Goal: Task Accomplishment & Management: Manage account settings

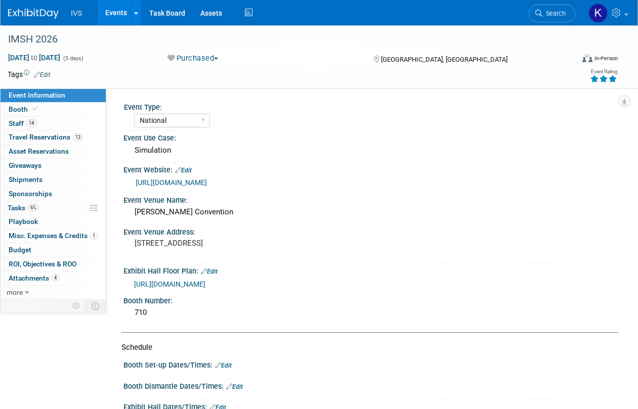
select select "National"
click at [35, 207] on span "6%" at bounding box center [33, 208] width 11 height 8
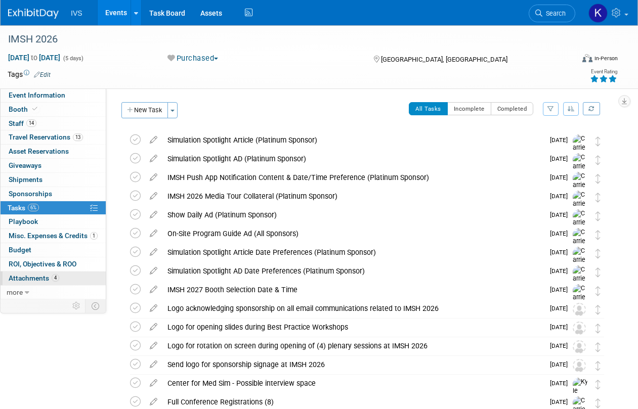
click at [47, 277] on span "Attachments 4" at bounding box center [34, 278] width 51 height 8
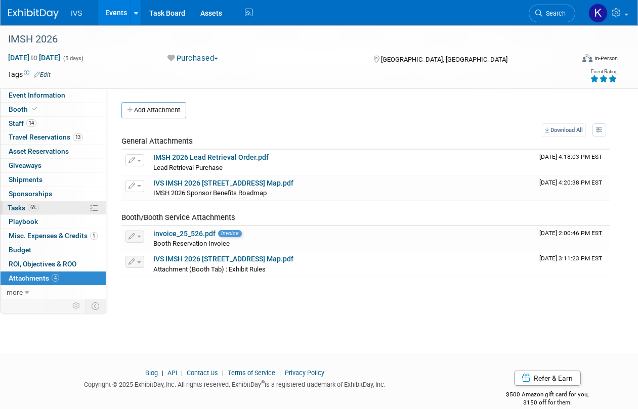
click at [57, 204] on link "6% Tasks 6%" at bounding box center [53, 208] width 105 height 14
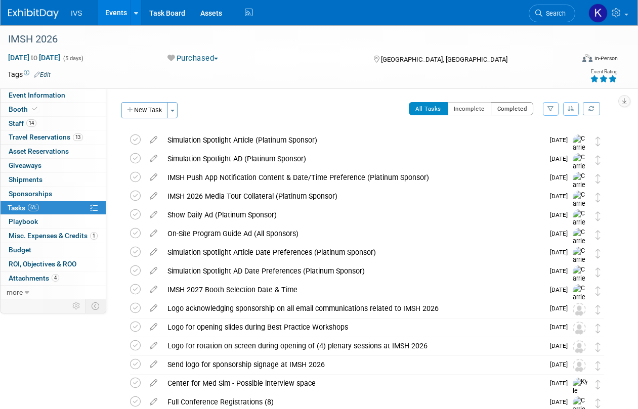
click at [507, 111] on button "Completed" at bounding box center [512, 108] width 43 height 13
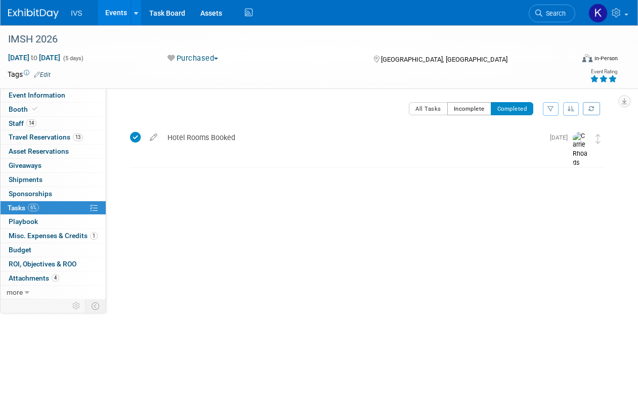
click at [471, 115] on button "Incomplete" at bounding box center [469, 108] width 44 height 13
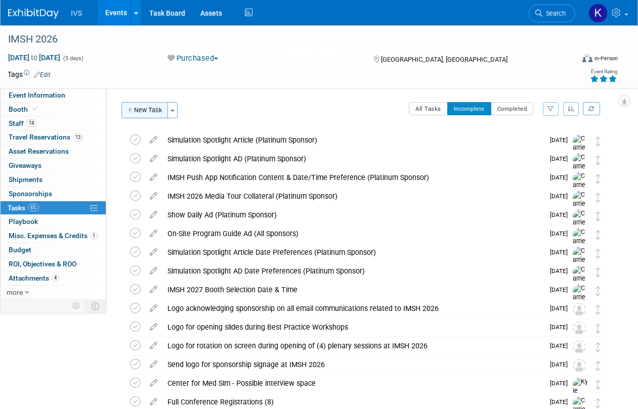
click at [125, 112] on button "New Task" at bounding box center [144, 110] width 47 height 16
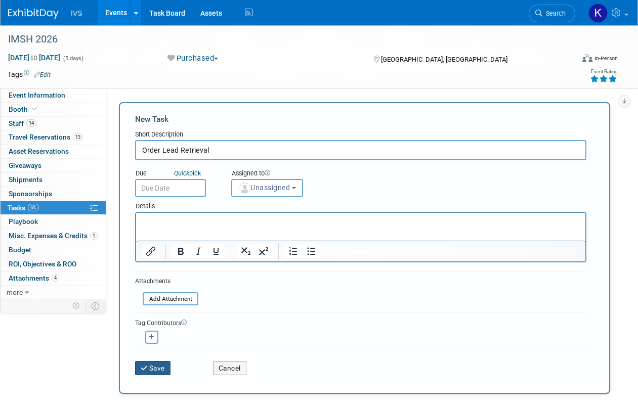
type input "Order Lead Retrieval"
click at [146, 369] on icon "submit" at bounding box center [145, 368] width 9 height 7
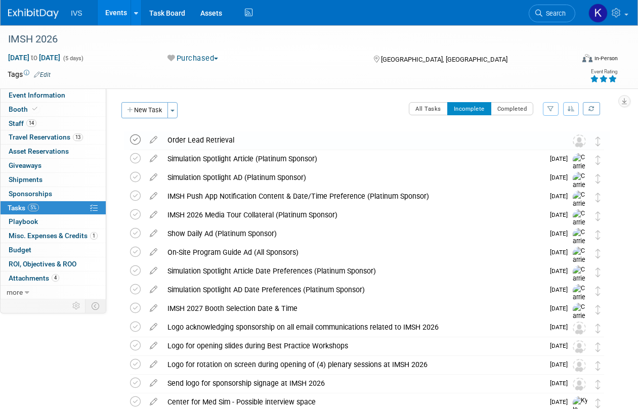
click at [135, 142] on icon at bounding box center [135, 140] width 11 height 11
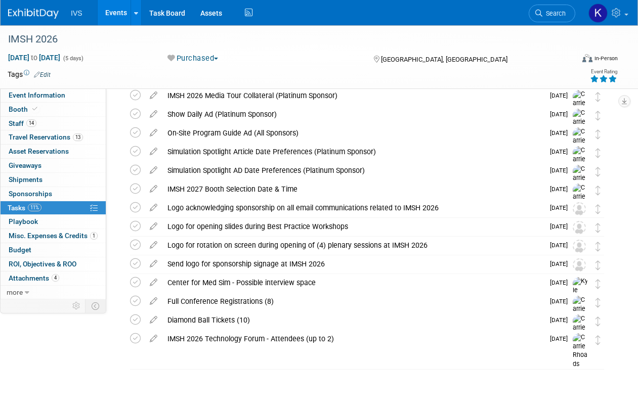
scroll to position [101, 0]
drag, startPoint x: 417, startPoint y: 128, endPoint x: 434, endPoint y: 120, distance: 19.0
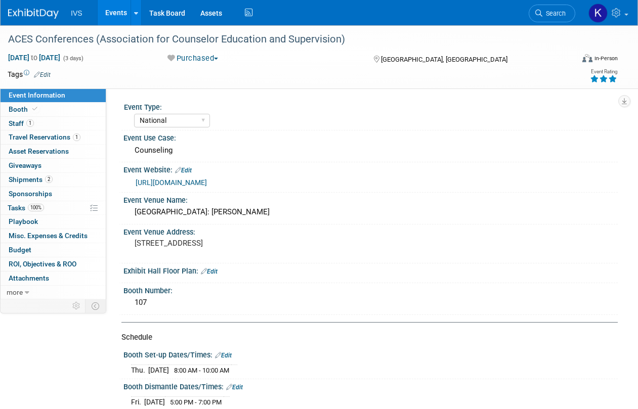
select select "National"
